Goal: Task Accomplishment & Management: Manage account settings

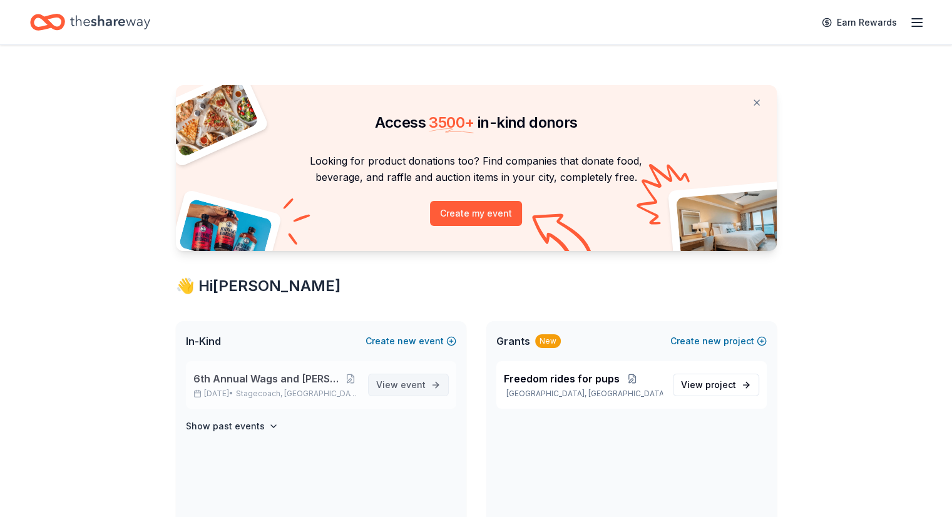
click at [394, 389] on span "View event" at bounding box center [400, 384] width 49 height 15
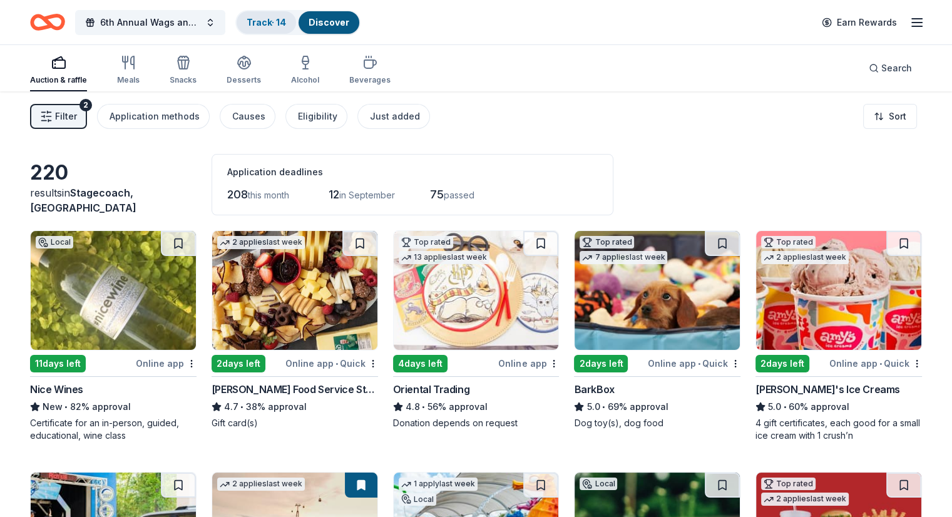
click at [281, 21] on link "Track · 14" at bounding box center [266, 22] width 39 height 11
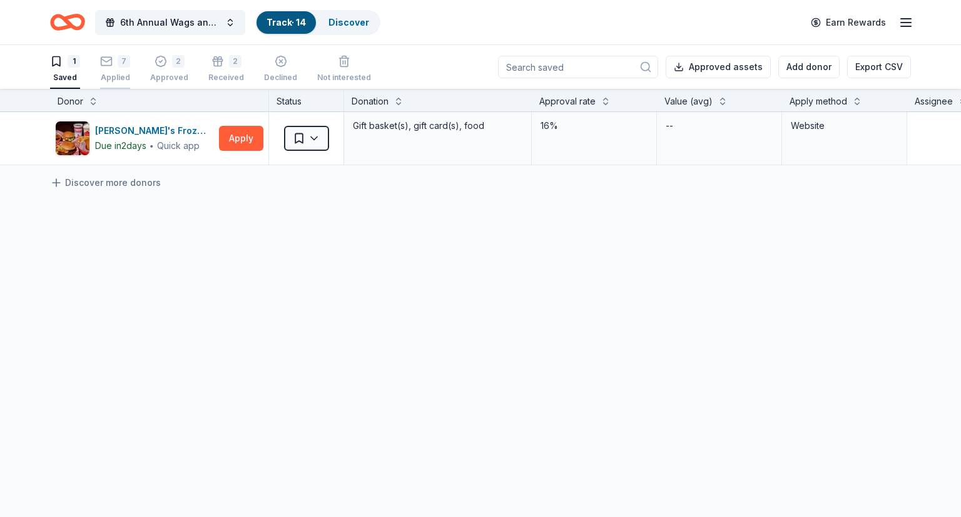
click at [116, 71] on div "7 Applied" at bounding box center [115, 69] width 30 height 28
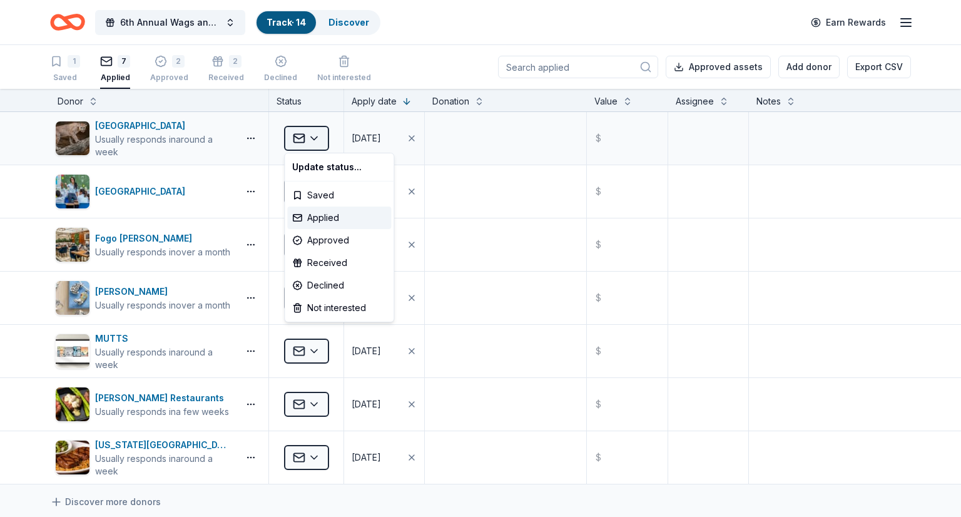
click at [320, 136] on html "6th Annual Wags and [PERSON_NAME] Casino Night Track · 14 Discover Earn Rewards…" at bounding box center [480, 258] width 961 height 517
click at [324, 268] on div "Received" at bounding box center [339, 263] width 104 height 23
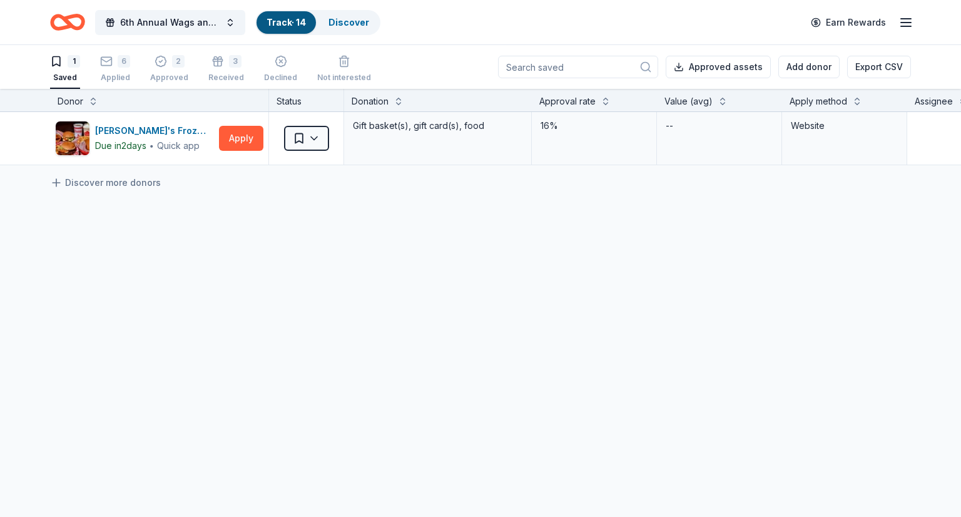
click at [205, 73] on div "1 Saved 6 Applied 2 Approved 3 Received Declined Not interested" at bounding box center [210, 69] width 321 height 39
click at [221, 73] on div "Received" at bounding box center [226, 78] width 36 height 10
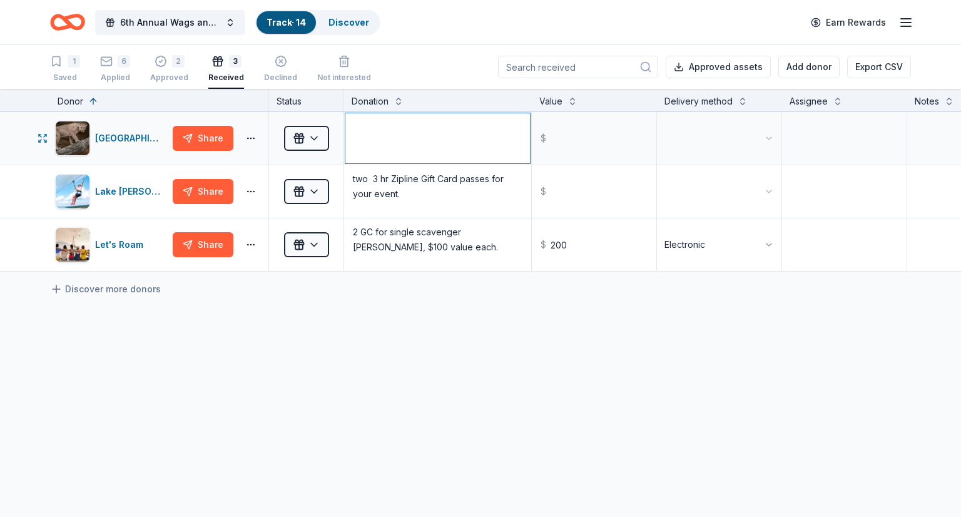
click at [377, 140] on textarea at bounding box center [437, 138] width 185 height 50
click at [377, 140] on textarea "F" at bounding box center [437, 138] width 185 height 50
click at [775, 150] on html "6th Annual Wags and Wagers Casino Night Track · 14 Discover Earn Rewards 1 Save…" at bounding box center [480, 258] width 961 height 517
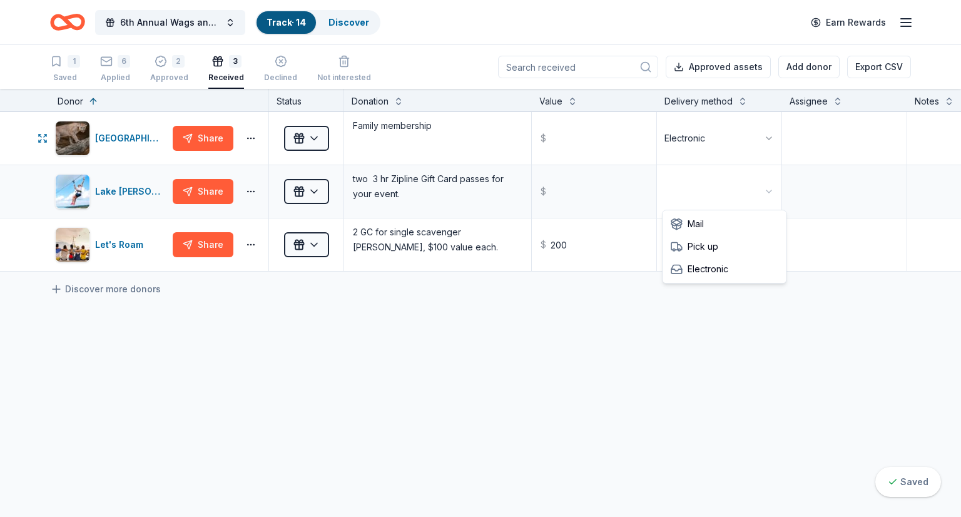
click at [768, 200] on html "6th Annual Wags and Wagers Casino Night Track · 14 Discover Earn Rewards 1 Save…" at bounding box center [480, 258] width 961 height 517
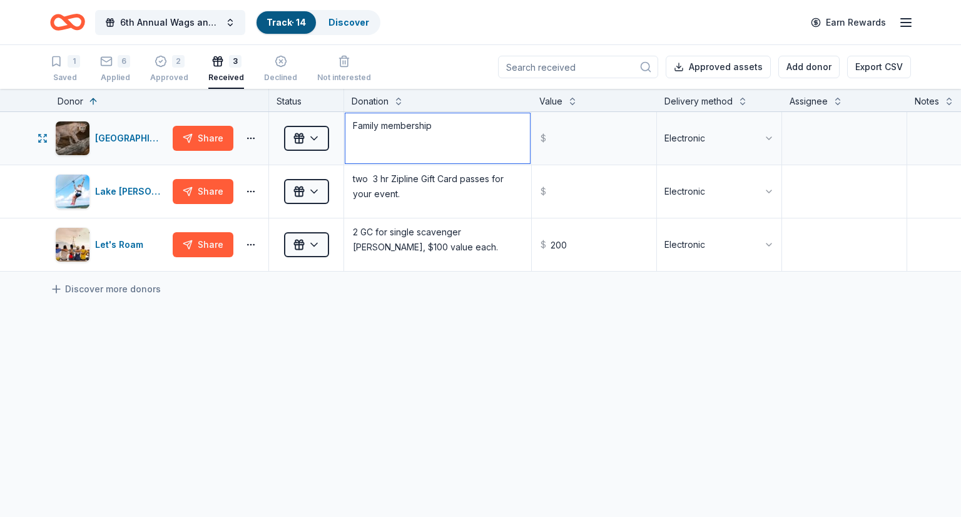
click at [445, 126] on textarea "Family membership" at bounding box center [437, 138] width 185 height 50
type textarea "Family membership for 5"
click at [578, 143] on input "text" at bounding box center [594, 138] width 122 height 50
type input "219.00"
click at [832, 131] on textarea at bounding box center [844, 138] width 122 height 50
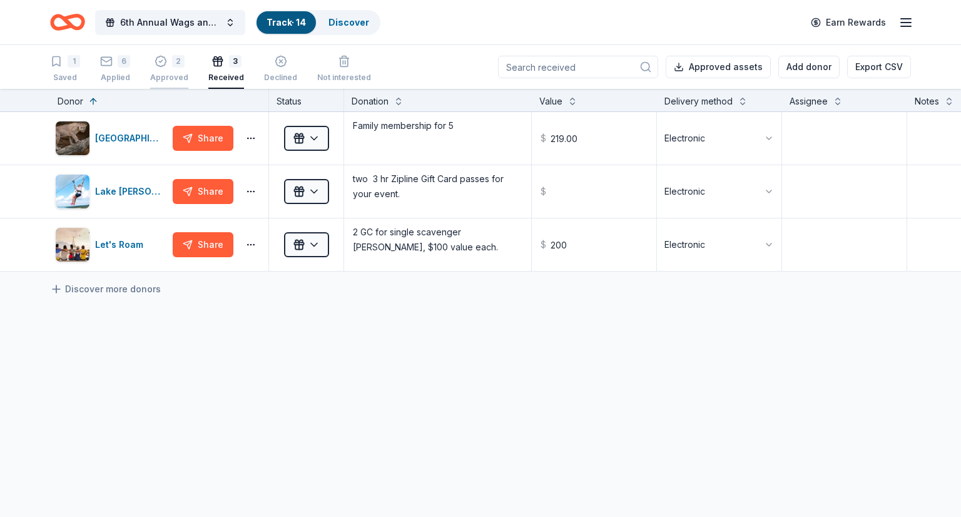
click at [176, 76] on div "Approved" at bounding box center [169, 78] width 38 height 10
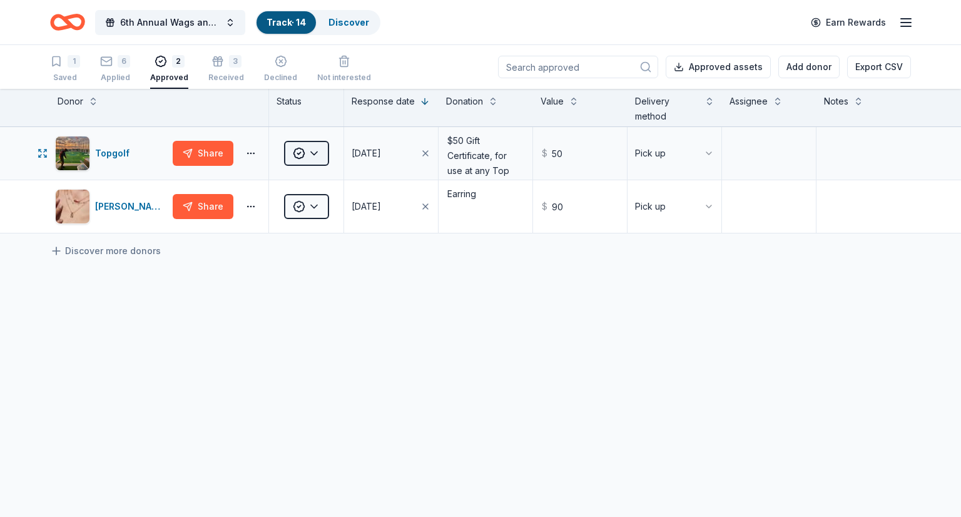
click at [317, 156] on html "6th Annual Wags and Wagers Casino Night Track · 14 Discover Earn Rewards 1 Save…" at bounding box center [480, 258] width 961 height 517
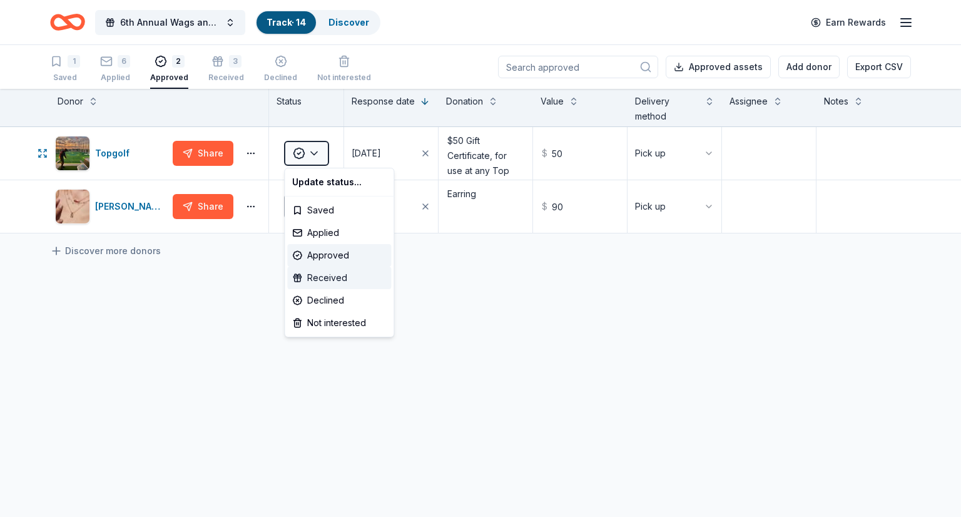
click at [317, 275] on div "Received" at bounding box center [339, 278] width 104 height 23
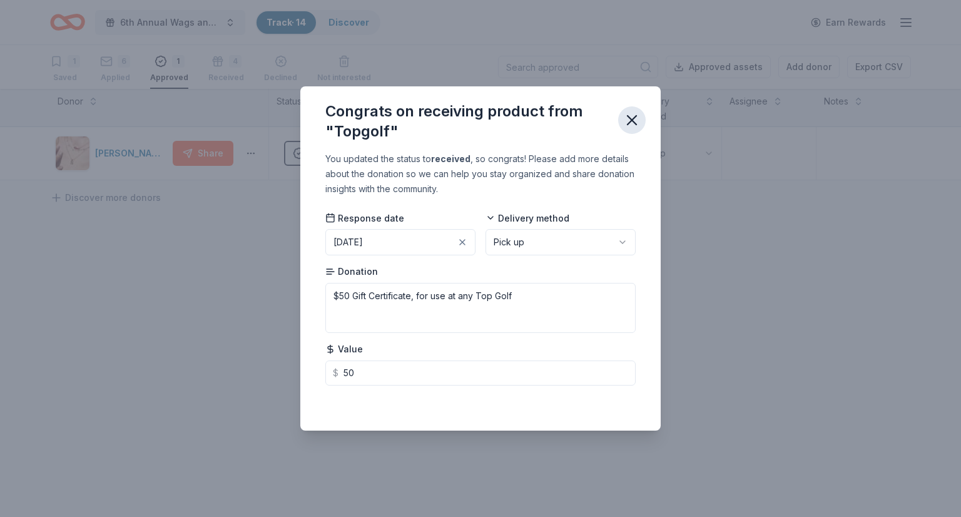
click at [633, 125] on icon "button" at bounding box center [632, 120] width 18 height 18
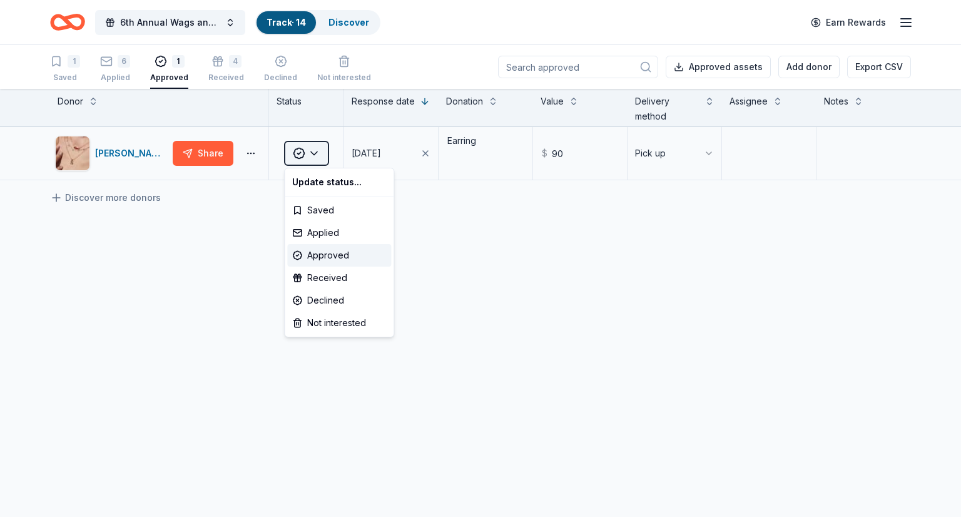
click at [321, 153] on html "6th Annual Wags and Wagers Casino Night Track · 14 Discover Earn Rewards 1 Save…" at bounding box center [480, 258] width 961 height 517
click at [322, 279] on div "Received" at bounding box center [339, 278] width 104 height 23
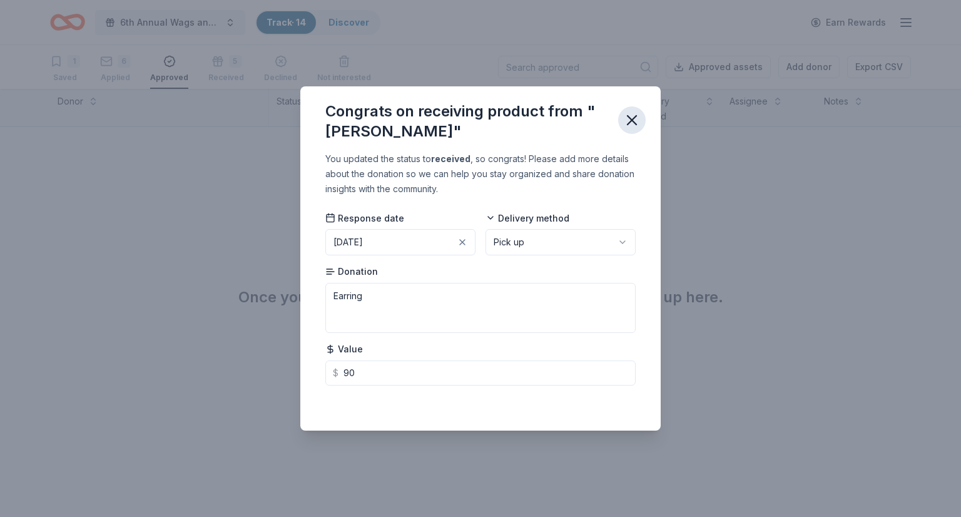
click at [639, 123] on icon "button" at bounding box center [632, 120] width 18 height 18
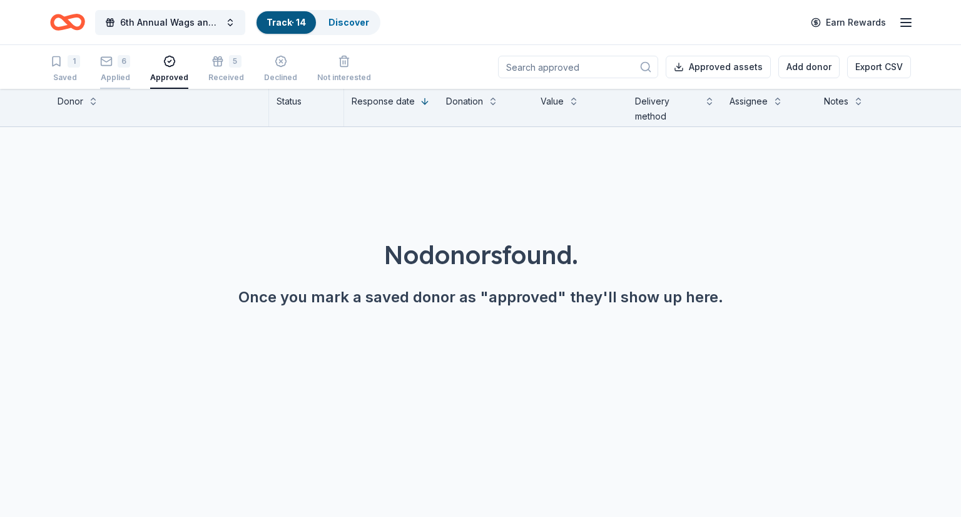
click at [111, 64] on rect "button" at bounding box center [106, 61] width 11 height 8
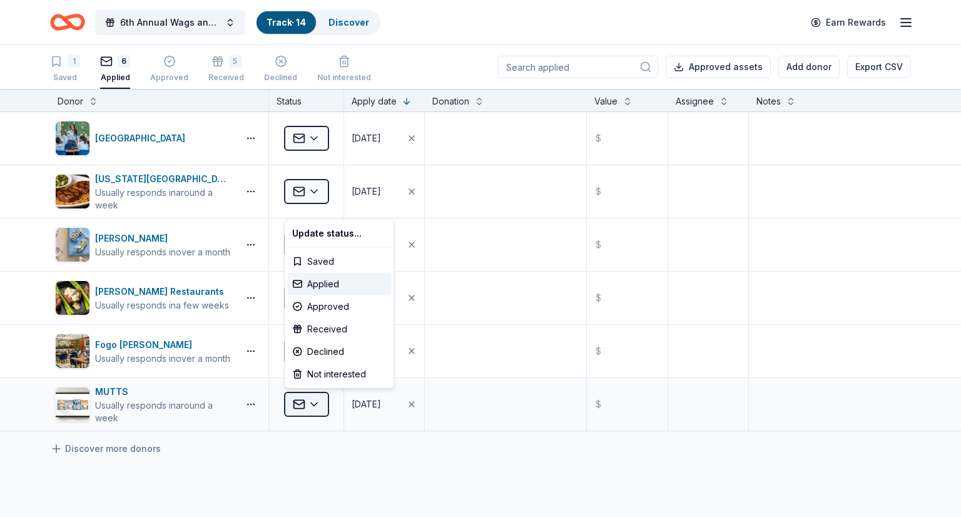
click at [315, 405] on html "6th Annual Wags and Wagers Casino Night Track · 14 Discover Earn Rewards 1 Save…" at bounding box center [480, 258] width 961 height 517
click at [345, 302] on div "Approved" at bounding box center [339, 306] width 104 height 23
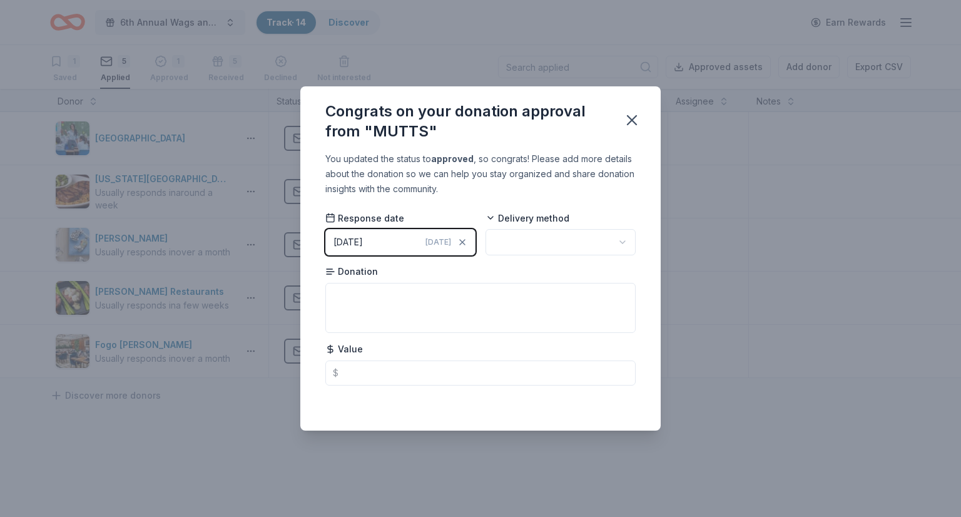
click at [354, 238] on div "08/18/2025" at bounding box center [347, 242] width 29 height 15
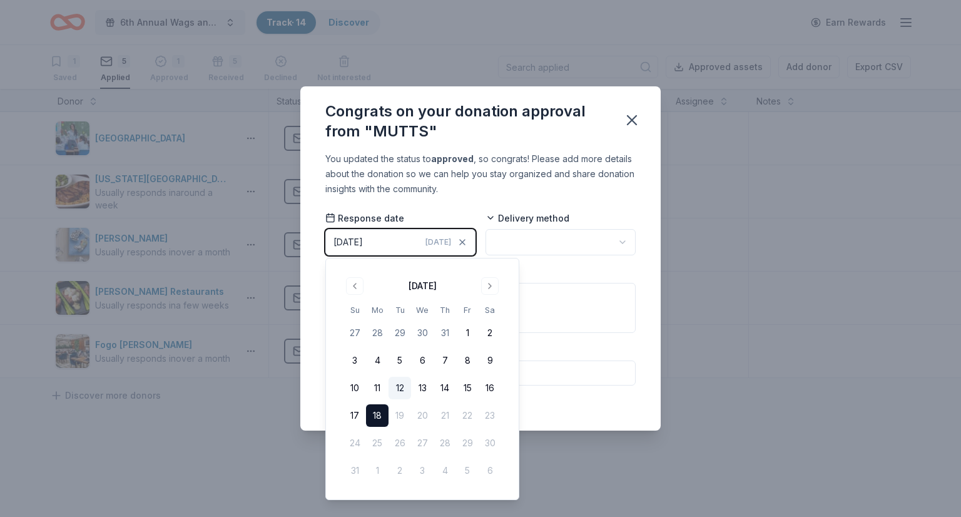
click at [394, 386] on button "12" at bounding box center [400, 388] width 23 height 23
